Goal: Transaction & Acquisition: Purchase product/service

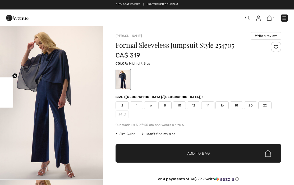
checkbox input "true"
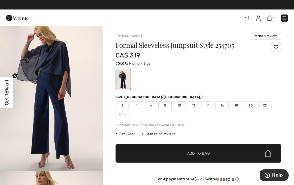
scroll to position [8, 0]
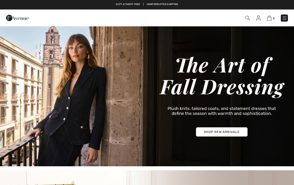
checkbox input "true"
click at [269, 20] on img at bounding box center [269, 18] width 4 height 5
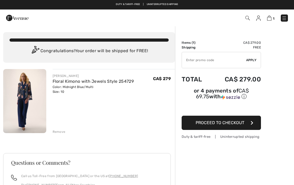
click at [20, 109] on img at bounding box center [24, 101] width 43 height 64
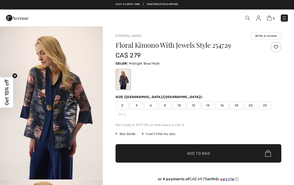
checkbox input "true"
